Goal: Information Seeking & Learning: Compare options

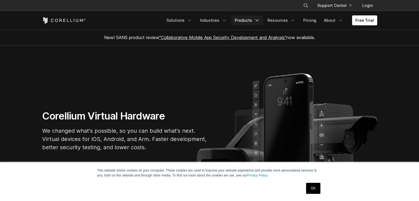
click at [253, 21] on link "Products" at bounding box center [247, 20] width 32 height 10
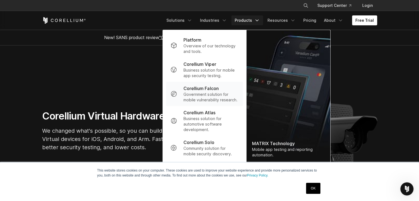
click at [198, 88] on p "Corellium Falcon" at bounding box center [200, 88] width 35 height 7
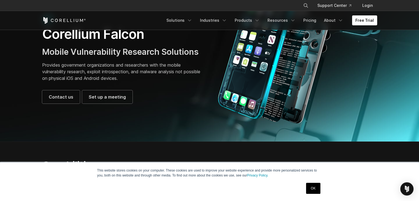
scroll to position [54, 0]
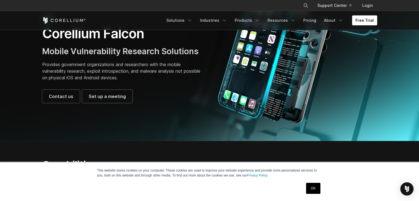
click at [311, 184] on link "OK" at bounding box center [313, 188] width 14 height 11
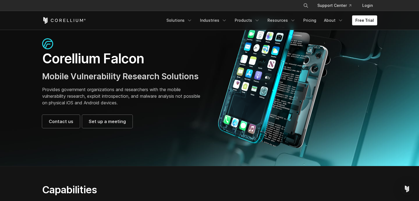
scroll to position [0, 0]
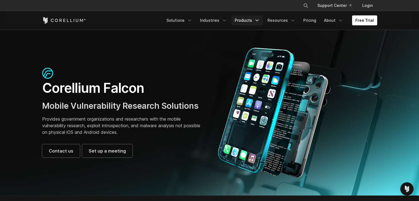
click at [245, 18] on link "Products" at bounding box center [247, 20] width 32 height 10
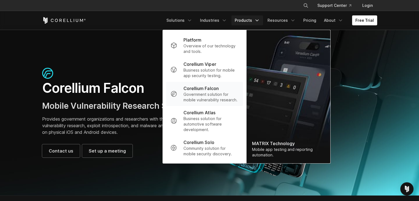
click at [211, 91] on p "Corellium Falcon" at bounding box center [200, 88] width 35 height 7
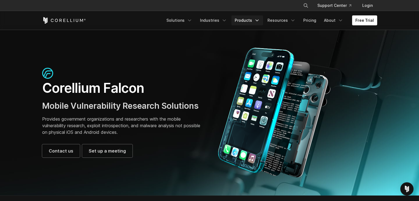
click at [251, 22] on link "Products" at bounding box center [247, 20] width 32 height 10
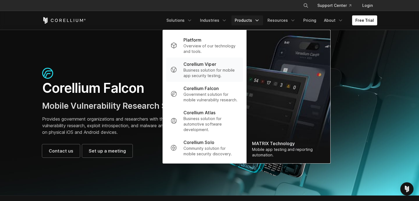
click at [212, 64] on p "Corellium Viper" at bounding box center [199, 64] width 32 height 7
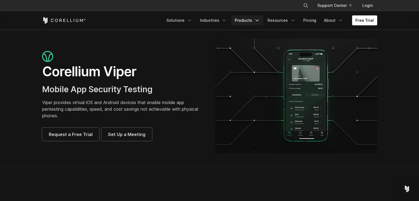
click at [250, 21] on link "Products" at bounding box center [247, 20] width 32 height 10
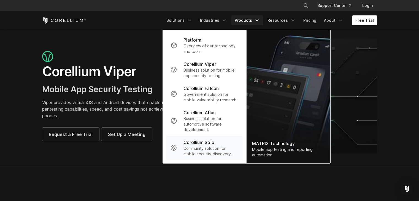
click at [202, 151] on p "Community solution for mobile security discovery." at bounding box center [210, 151] width 55 height 11
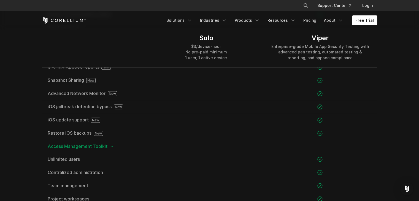
scroll to position [651, 0]
